Goal: Navigation & Orientation: Find specific page/section

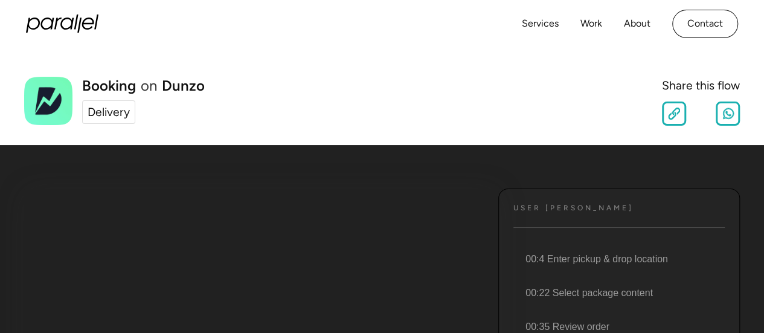
click at [101, 112] on div "Delivery" at bounding box center [109, 112] width 42 height 18
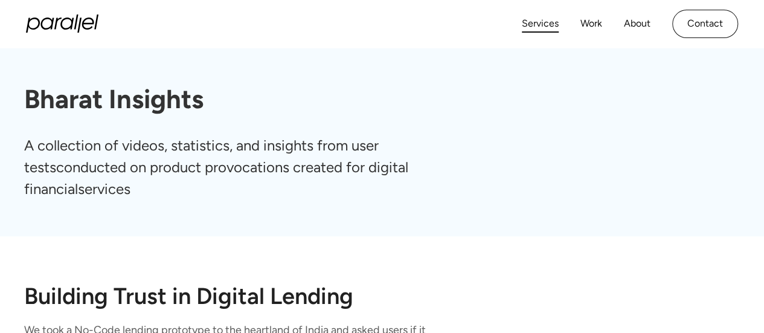
click at [542, 21] on link "Services" at bounding box center [540, 24] width 37 height 18
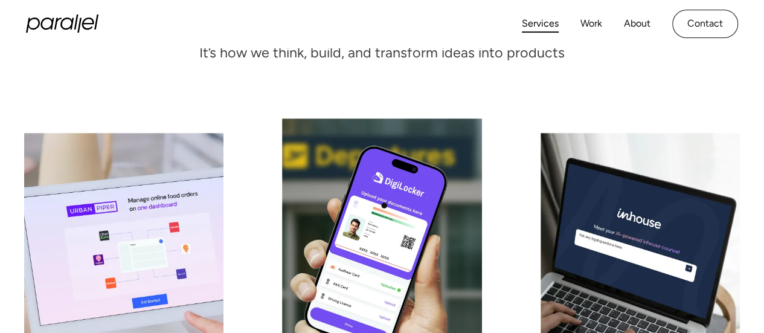
scroll to position [172, 0]
